Goal: Information Seeking & Learning: Learn about a topic

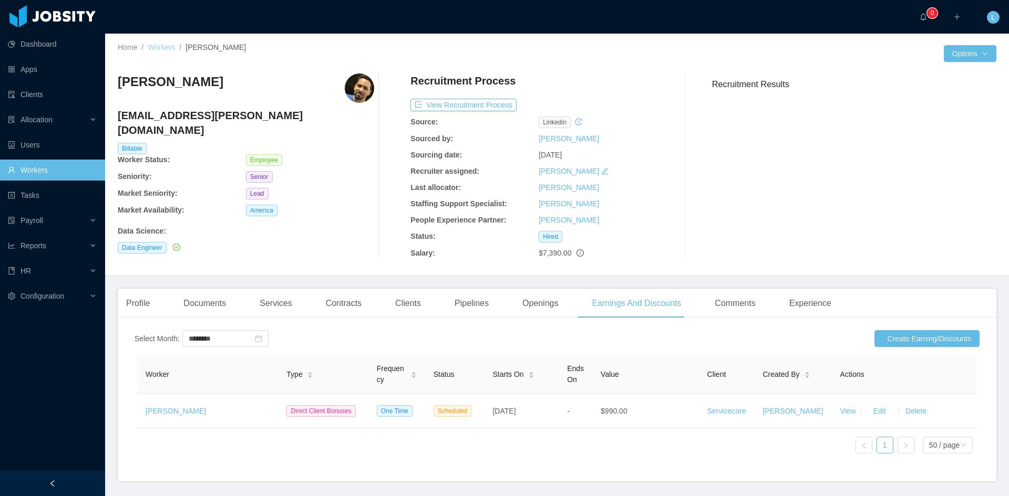
click at [151, 48] on link "Workers" at bounding box center [161, 47] width 27 height 8
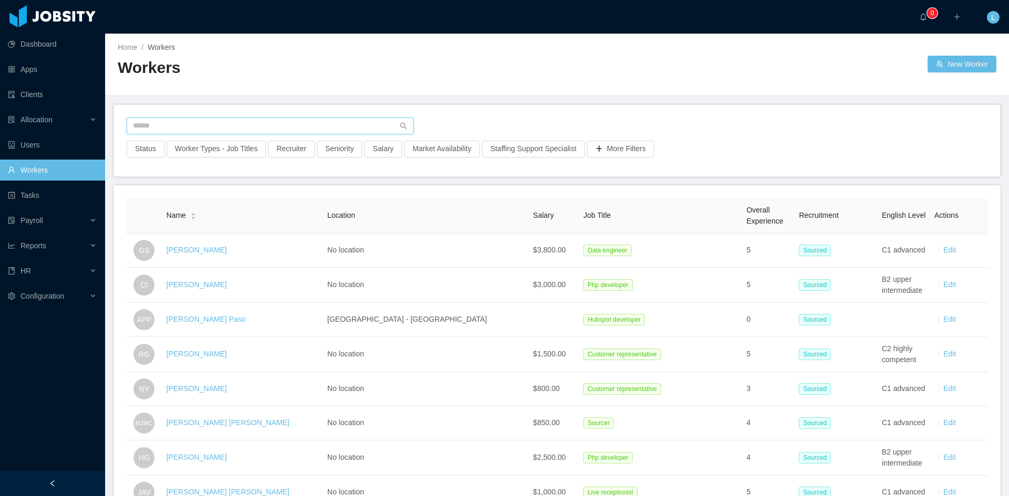
click at [174, 130] on input "text" at bounding box center [270, 126] width 287 height 17
click at [255, 127] on input "text" at bounding box center [270, 126] width 287 height 17
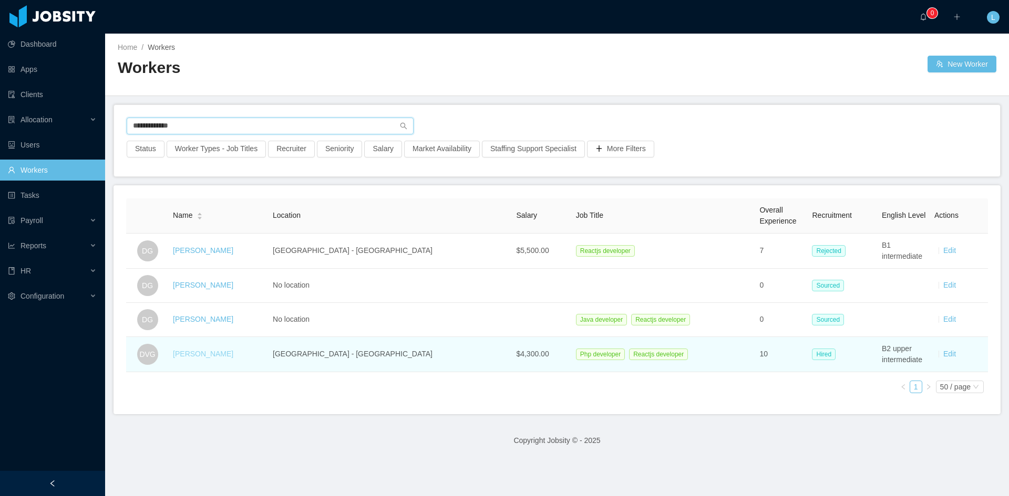
type input "**********"
click at [224, 355] on link "[PERSON_NAME]" at bounding box center [203, 354] width 60 height 8
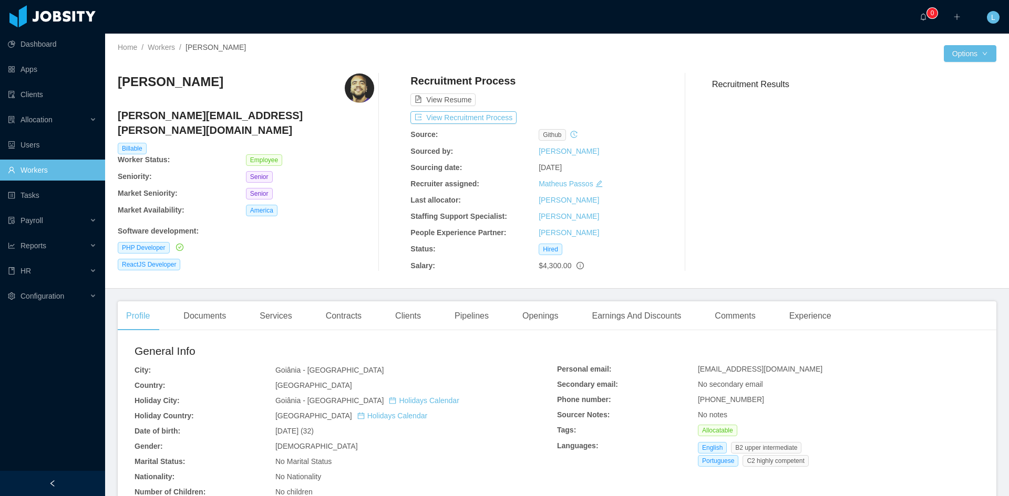
click at [578, 265] on div "$4,300.00" at bounding box center [603, 266] width 128 height 11
click at [461, 273] on div "[PERSON_NAME] Gomes [EMAIL_ADDRESS][PERSON_NAME][DOMAIN_NAME] Billable Worker S…" at bounding box center [557, 172] width 878 height 215
click at [409, 317] on div "Clients" at bounding box center [408, 316] width 43 height 29
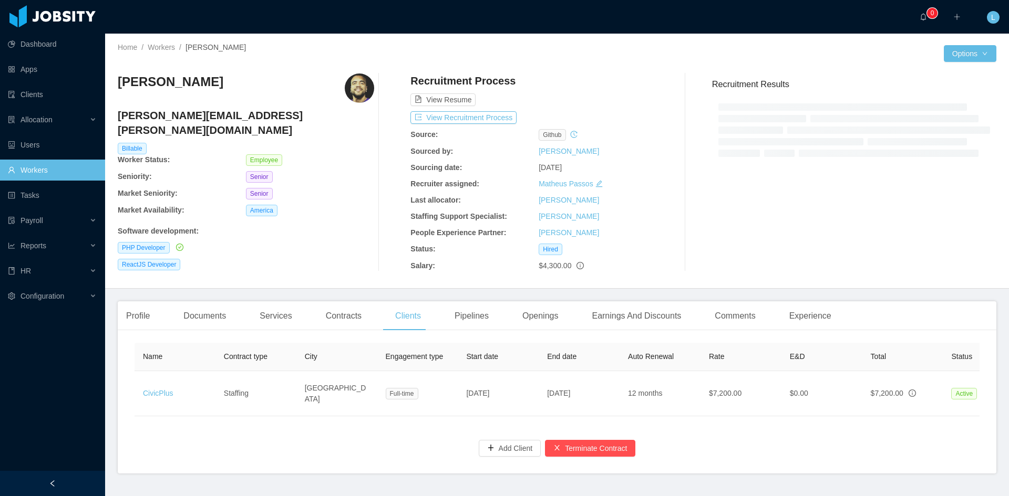
click at [703, 350] on th "Rate" at bounding box center [740, 357] width 81 height 28
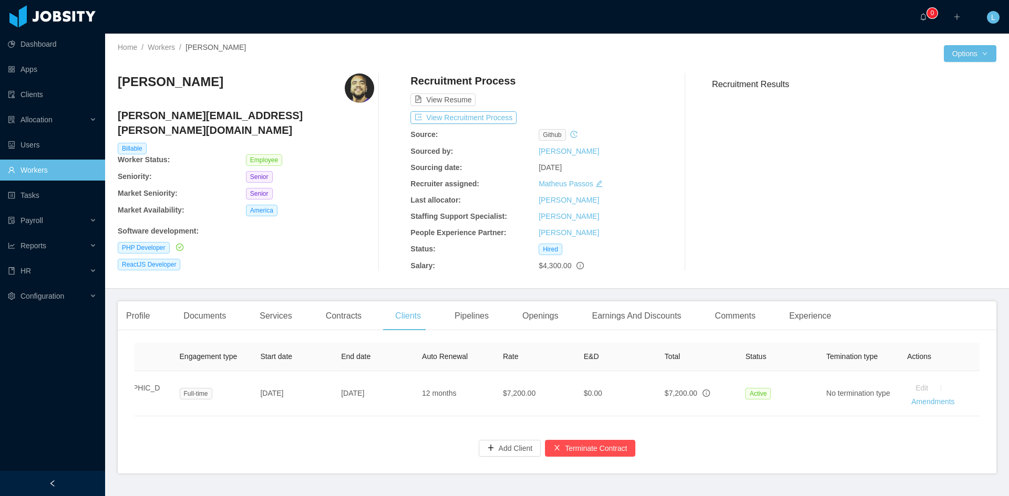
scroll to position [0, 214]
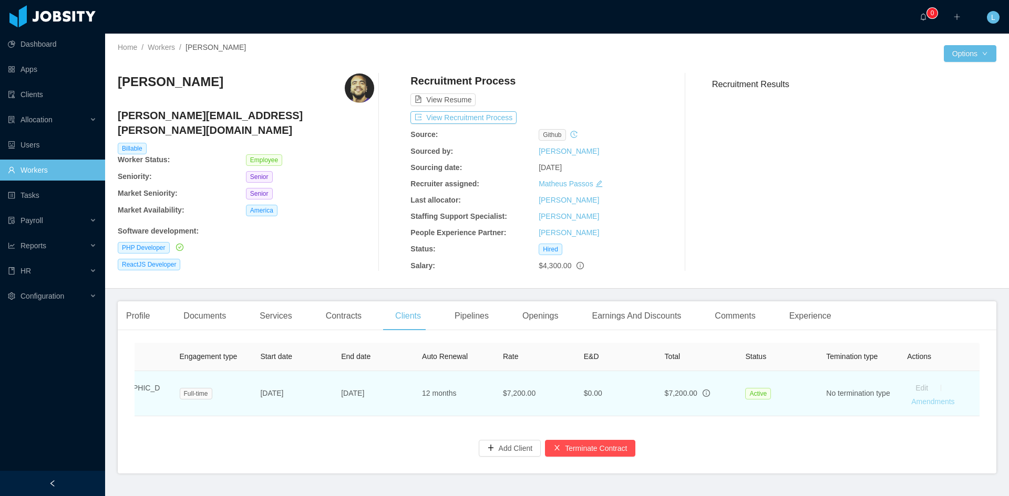
click at [912, 405] on link "Amendments" at bounding box center [932, 402] width 43 height 8
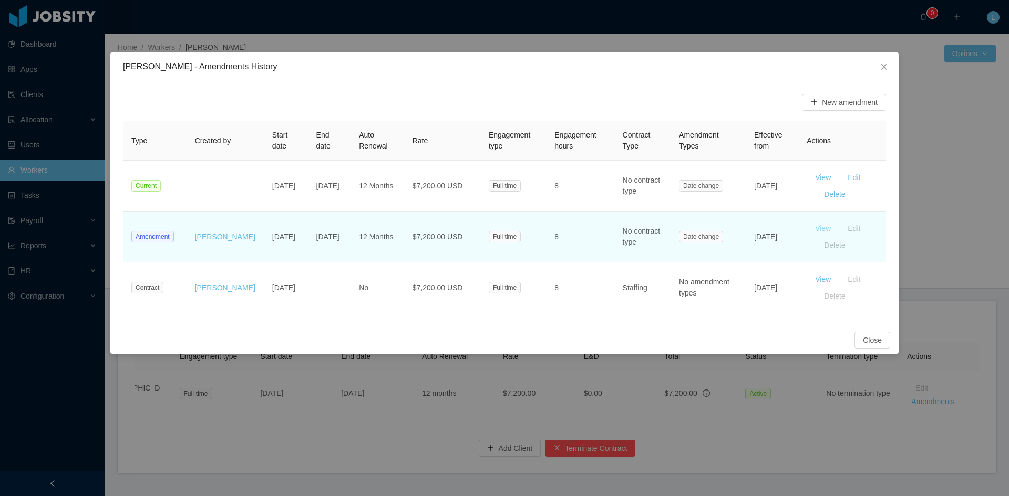
click at [815, 223] on button "View" at bounding box center [822, 228] width 33 height 17
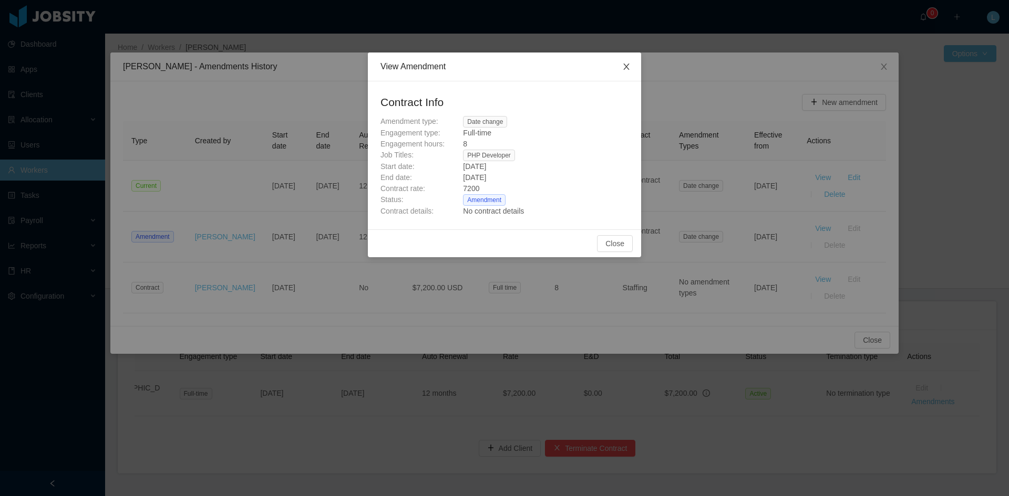
click at [623, 69] on icon "icon: close" at bounding box center [626, 67] width 8 height 8
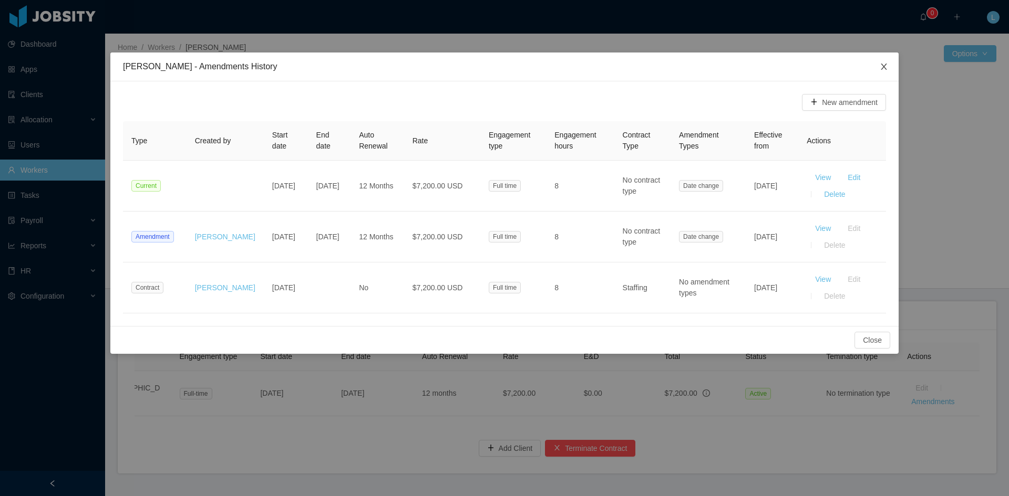
click at [895, 70] on span "Close" at bounding box center [883, 67] width 29 height 29
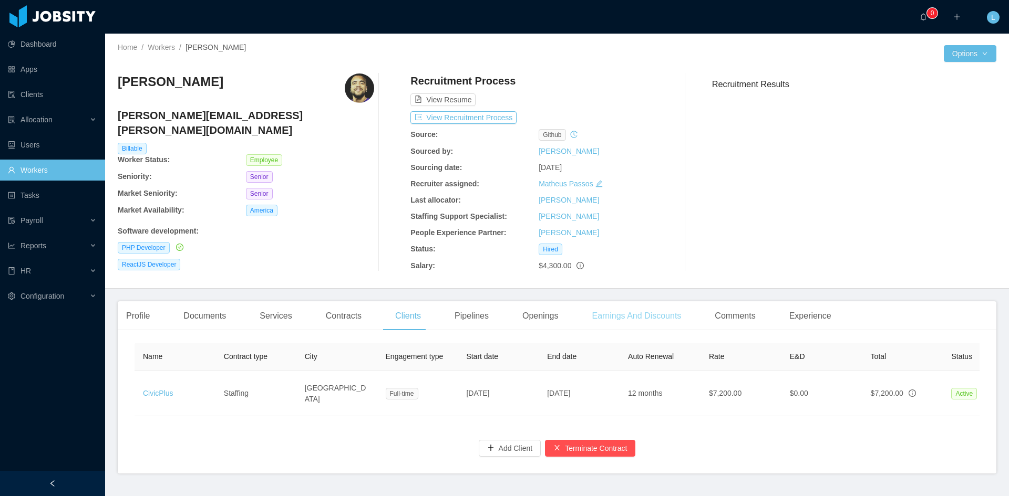
click at [659, 309] on div "Earnings And Discounts" at bounding box center [636, 316] width 106 height 29
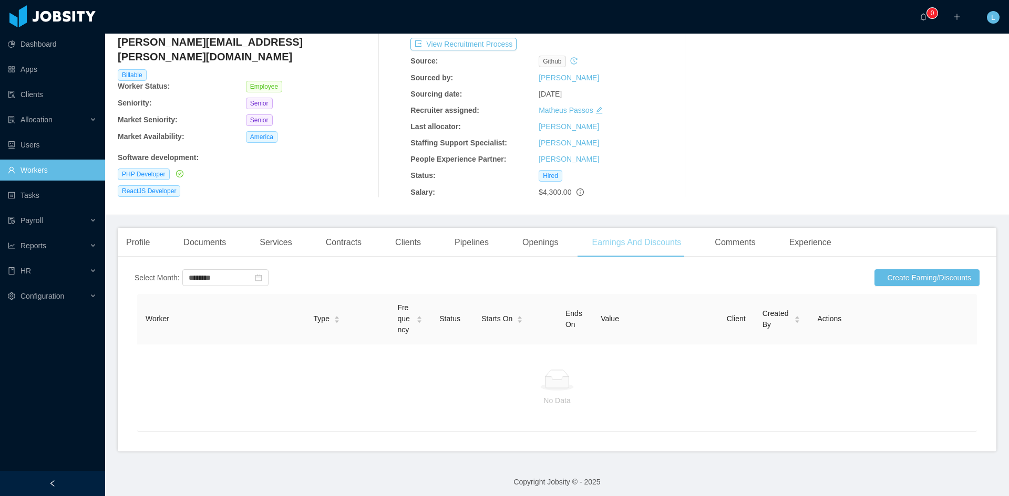
scroll to position [86, 0]
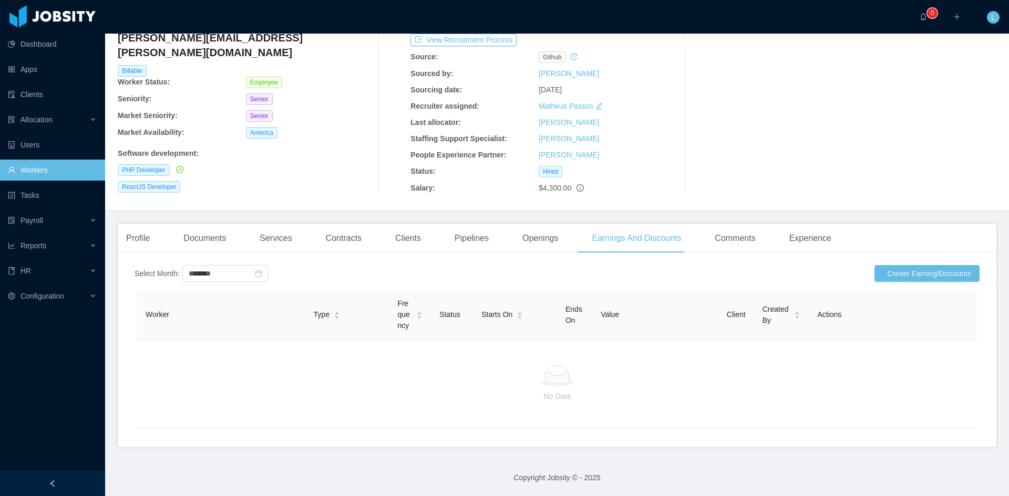
click at [231, 261] on div "Select Month: ******** Create Earning/Discounts Worker Type Frequency Status St…" at bounding box center [557, 354] width 878 height 187
click at [234, 265] on input "********" at bounding box center [225, 273] width 86 height 17
click at [208, 353] on link "[DATE]" at bounding box center [206, 359] width 32 height 13
type input "********"
click at [208, 353] on div "No Data" at bounding box center [557, 384] width 840 height 88
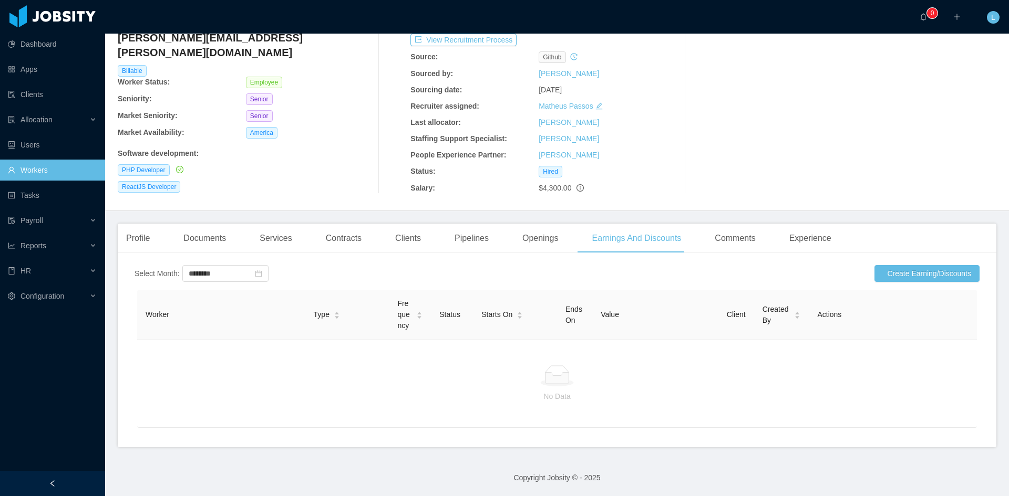
drag, startPoint x: 136, startPoint y: 338, endPoint x: 141, endPoint y: 339, distance: 5.4
click at [136, 338] on div "Worker Type Frequency Status Starts On Ends On Value Client Created By Actions …" at bounding box center [556, 358] width 845 height 143
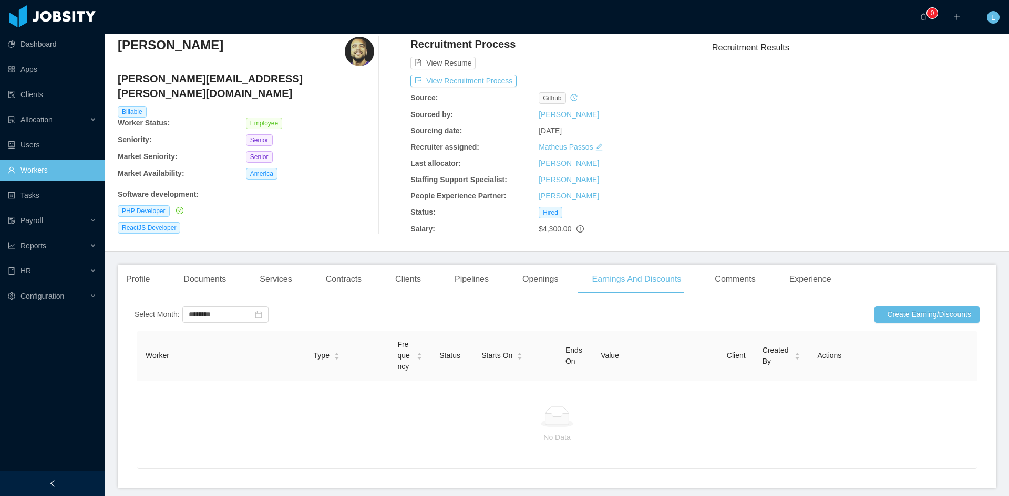
scroll to position [33, 0]
